Goal: Information Seeking & Learning: Learn about a topic

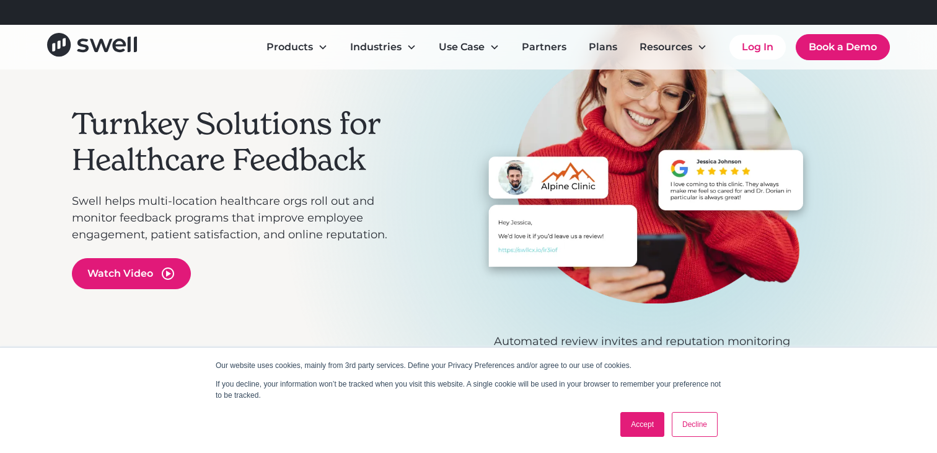
scroll to position [147, 0]
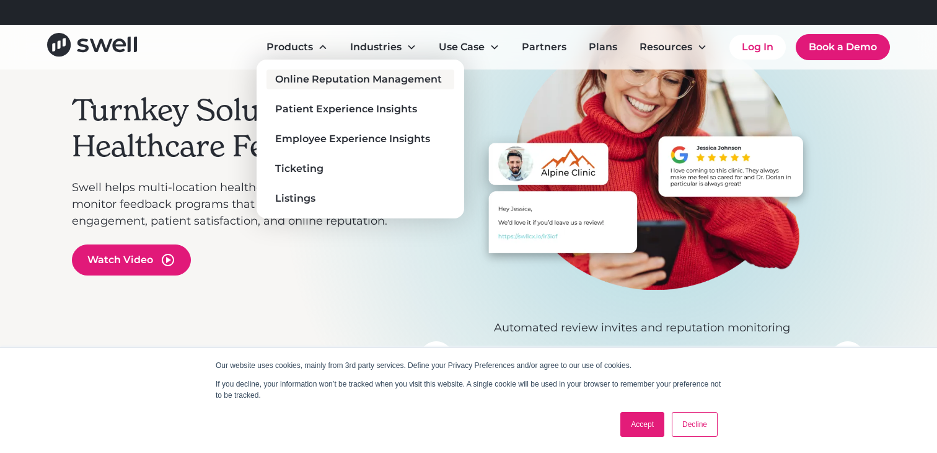
click at [316, 74] on div "Online Reputation Management" at bounding box center [358, 79] width 167 height 15
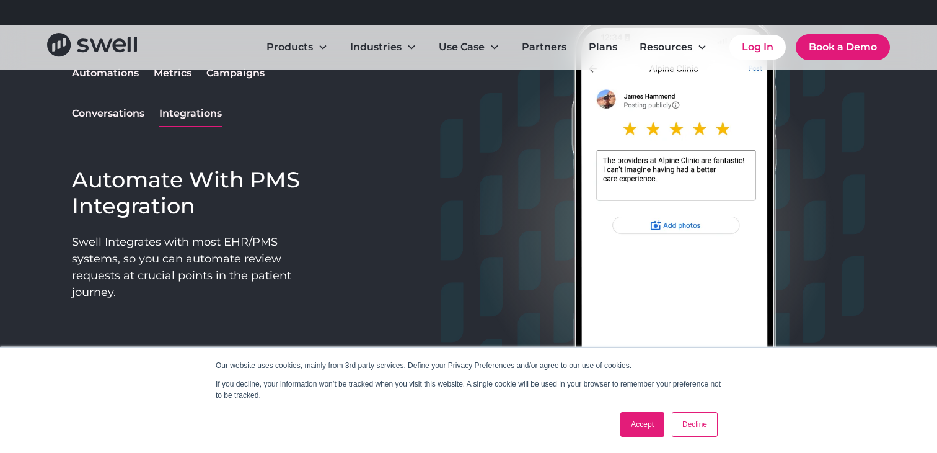
scroll to position [1096, 0]
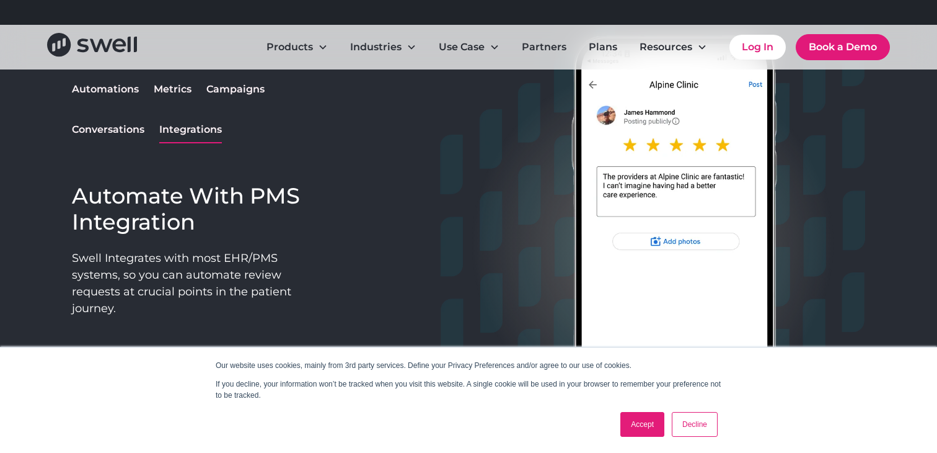
click at [649, 421] on link "Accept" at bounding box center [643, 424] width 44 height 25
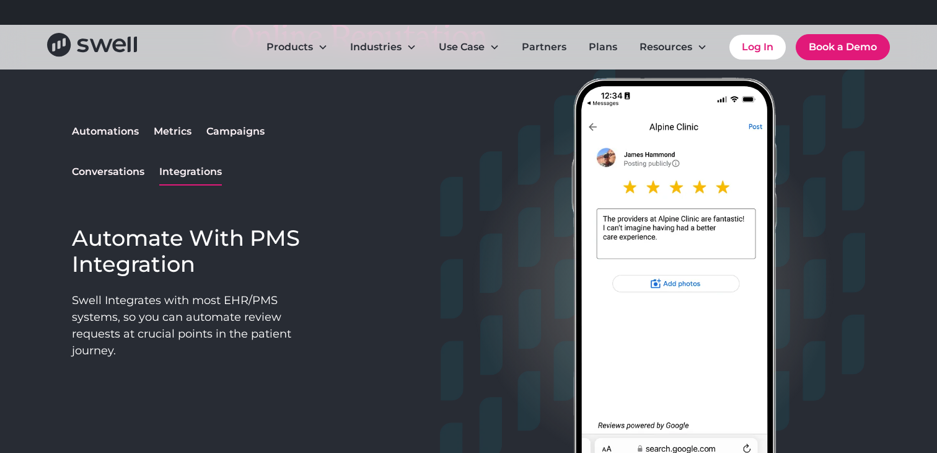
scroll to position [1053, 0]
click at [124, 125] on div "Automations" at bounding box center [105, 132] width 67 height 15
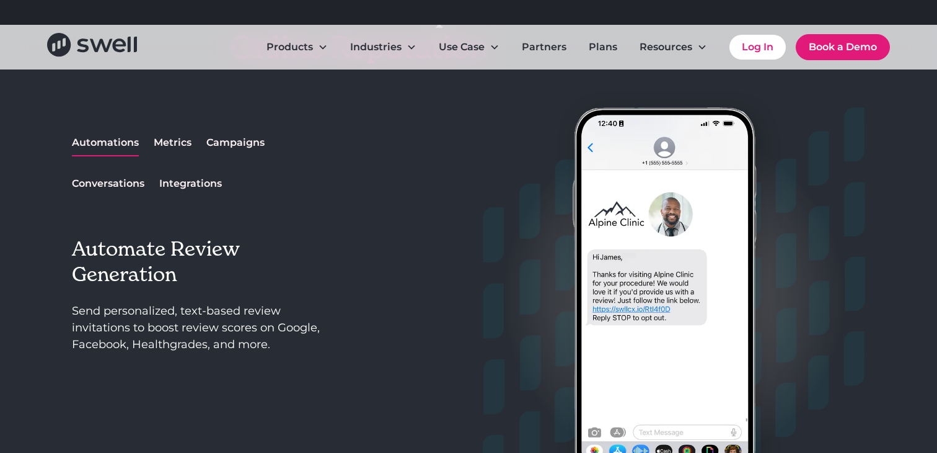
scroll to position [1029, 0]
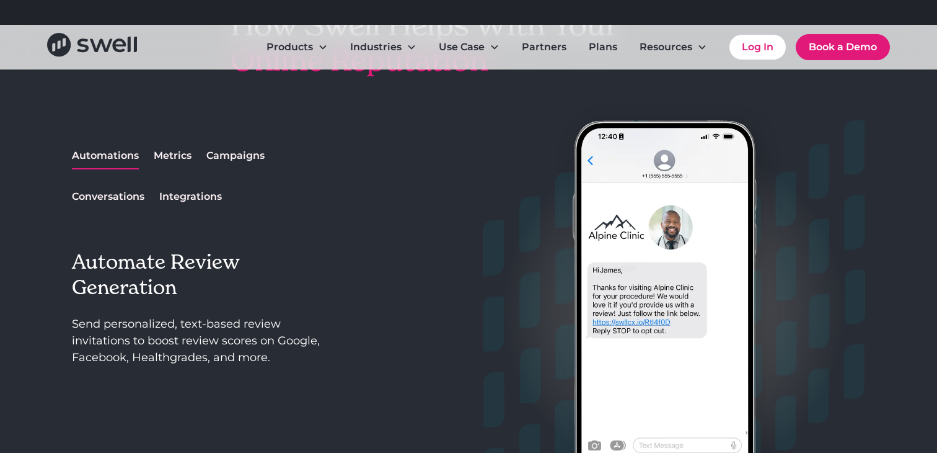
click at [191, 161] on div "Automations Metrics Campaigns Conversations Integrations" at bounding box center [204, 176] width 265 height 66
click at [213, 156] on div "Campaigns" at bounding box center [235, 155] width 58 height 15
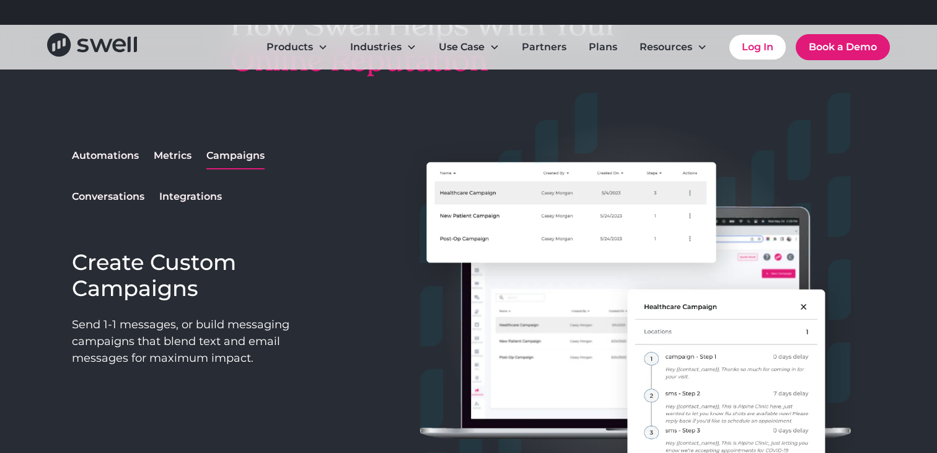
click at [180, 152] on div "Metrics" at bounding box center [173, 155] width 38 height 15
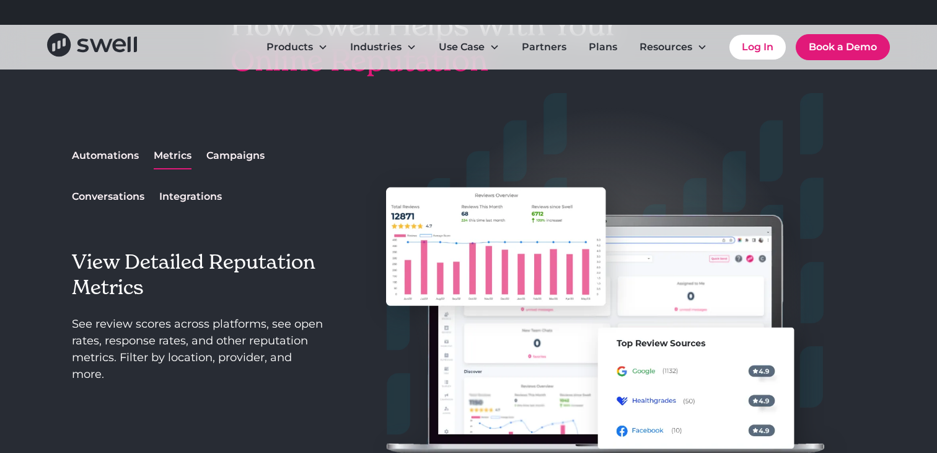
click at [120, 192] on div "Conversations" at bounding box center [108, 196] width 73 height 15
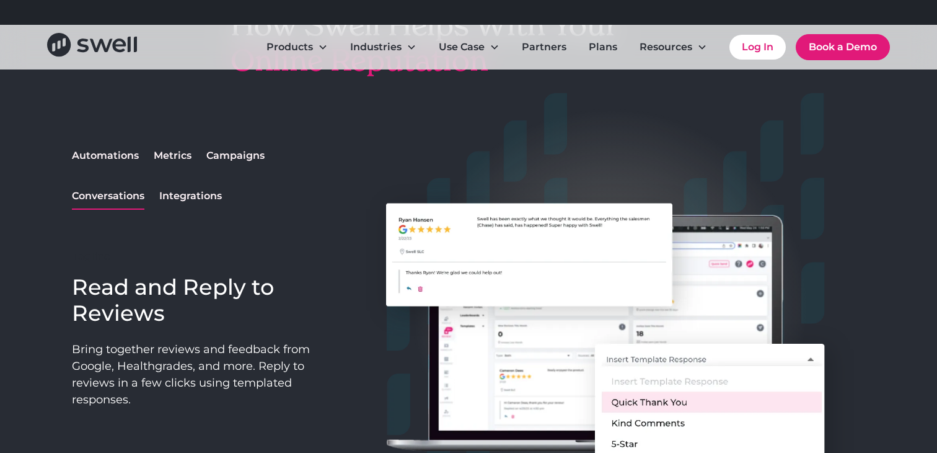
click at [177, 205] on link "Integrations" at bounding box center [190, 196] width 63 height 25
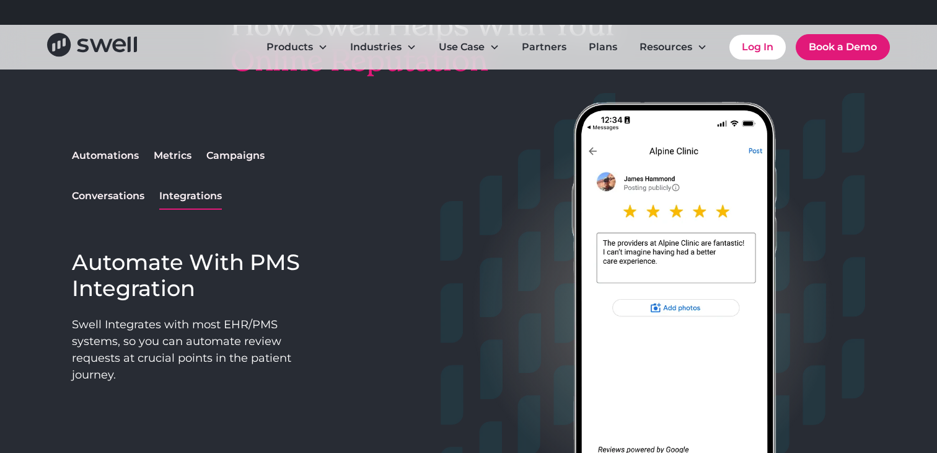
click at [141, 198] on div "Conversations" at bounding box center [108, 195] width 73 height 15
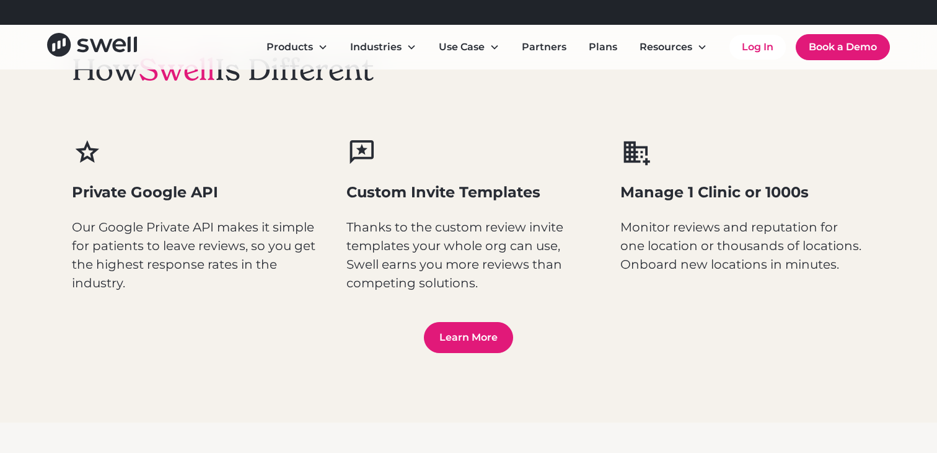
scroll to position [1641, 0]
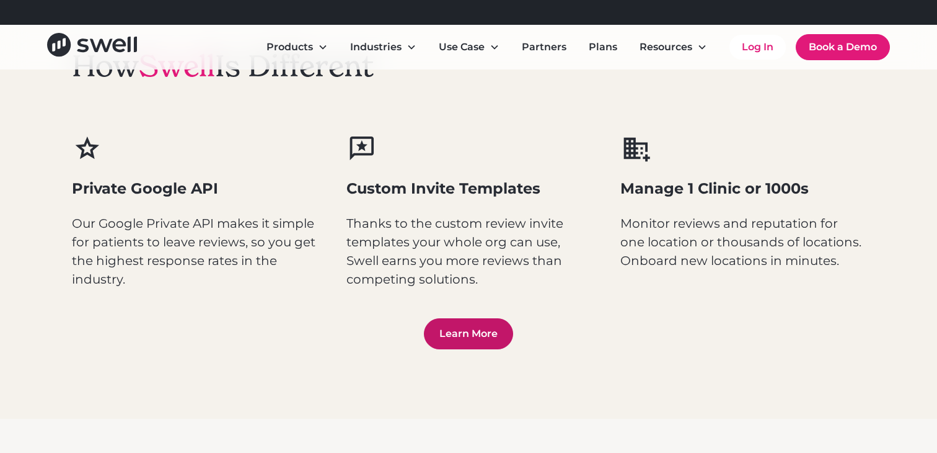
click at [463, 342] on link "Learn More" at bounding box center [468, 333] width 89 height 31
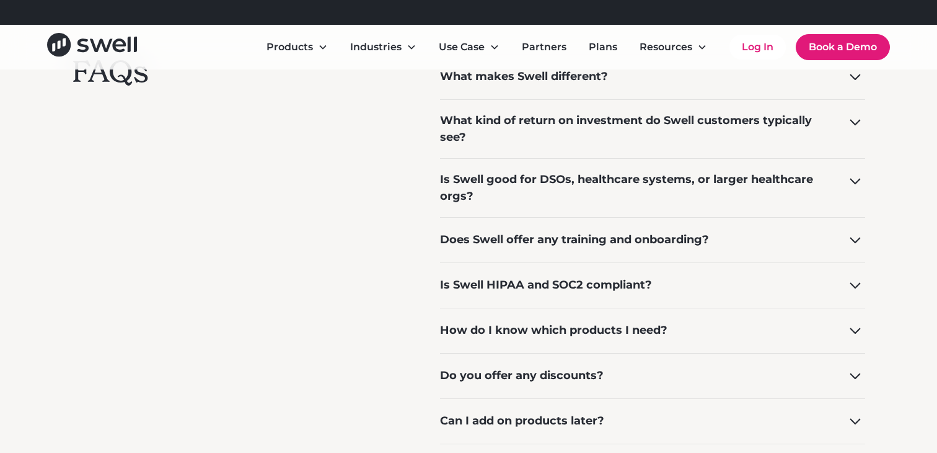
scroll to position [1055, 0]
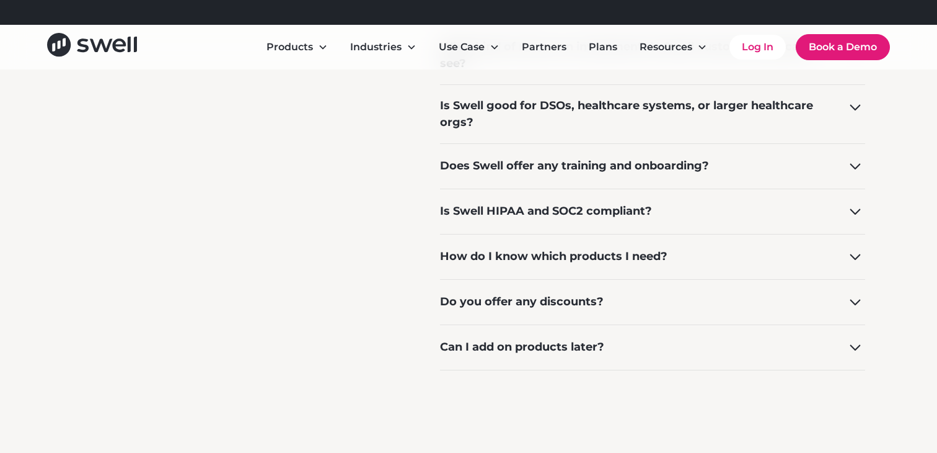
click at [559, 214] on div "Is Swell HIPAA and SOC2 compliant?" at bounding box center [546, 211] width 212 height 17
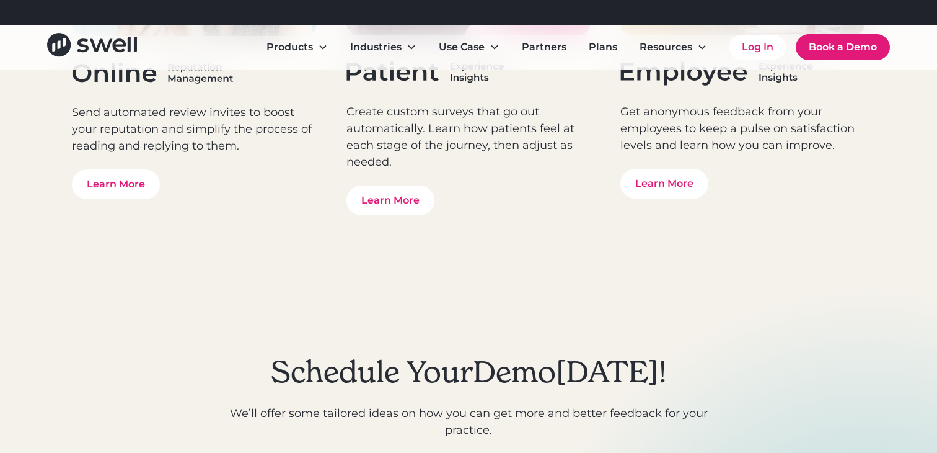
scroll to position [4197, 0]
